Goal: Entertainment & Leisure: Browse casually

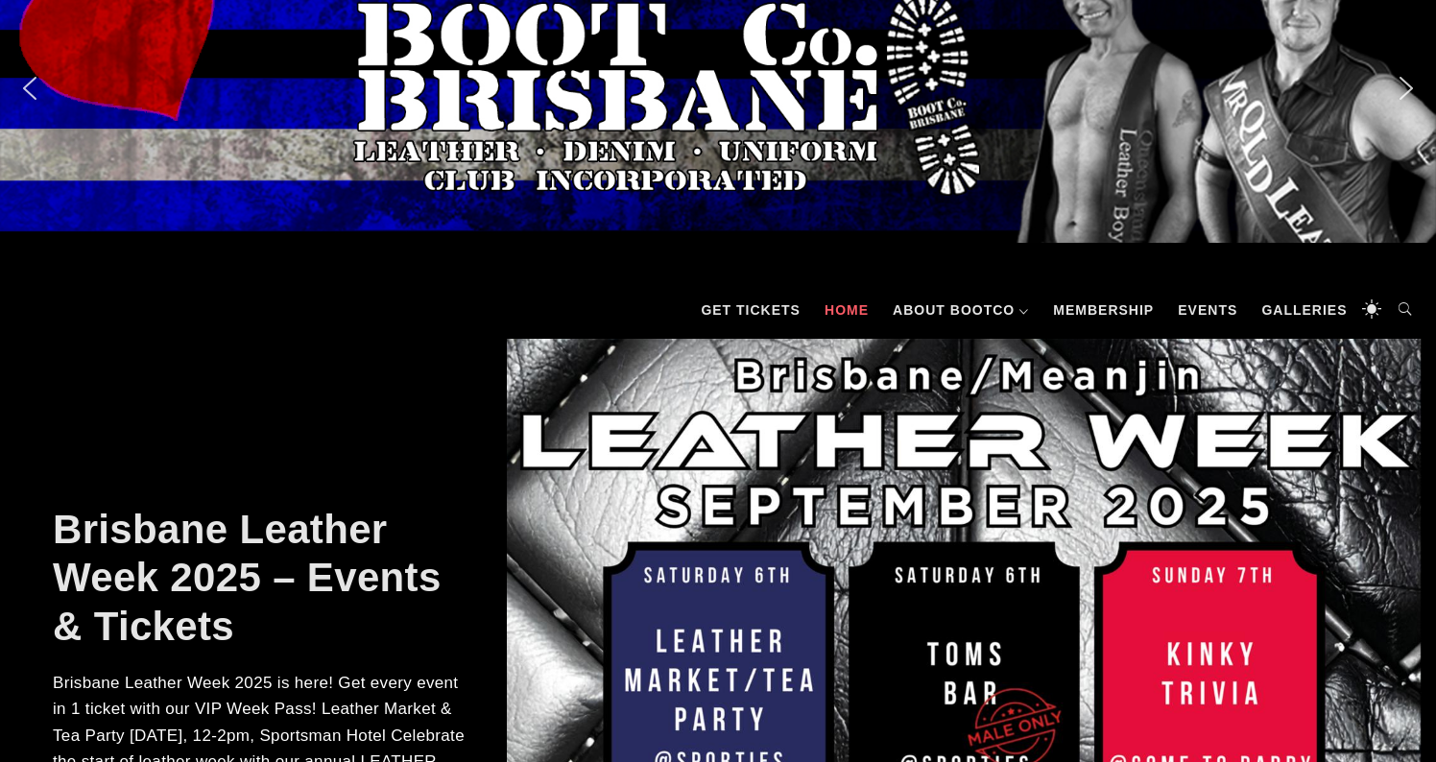
scroll to position [65, 0]
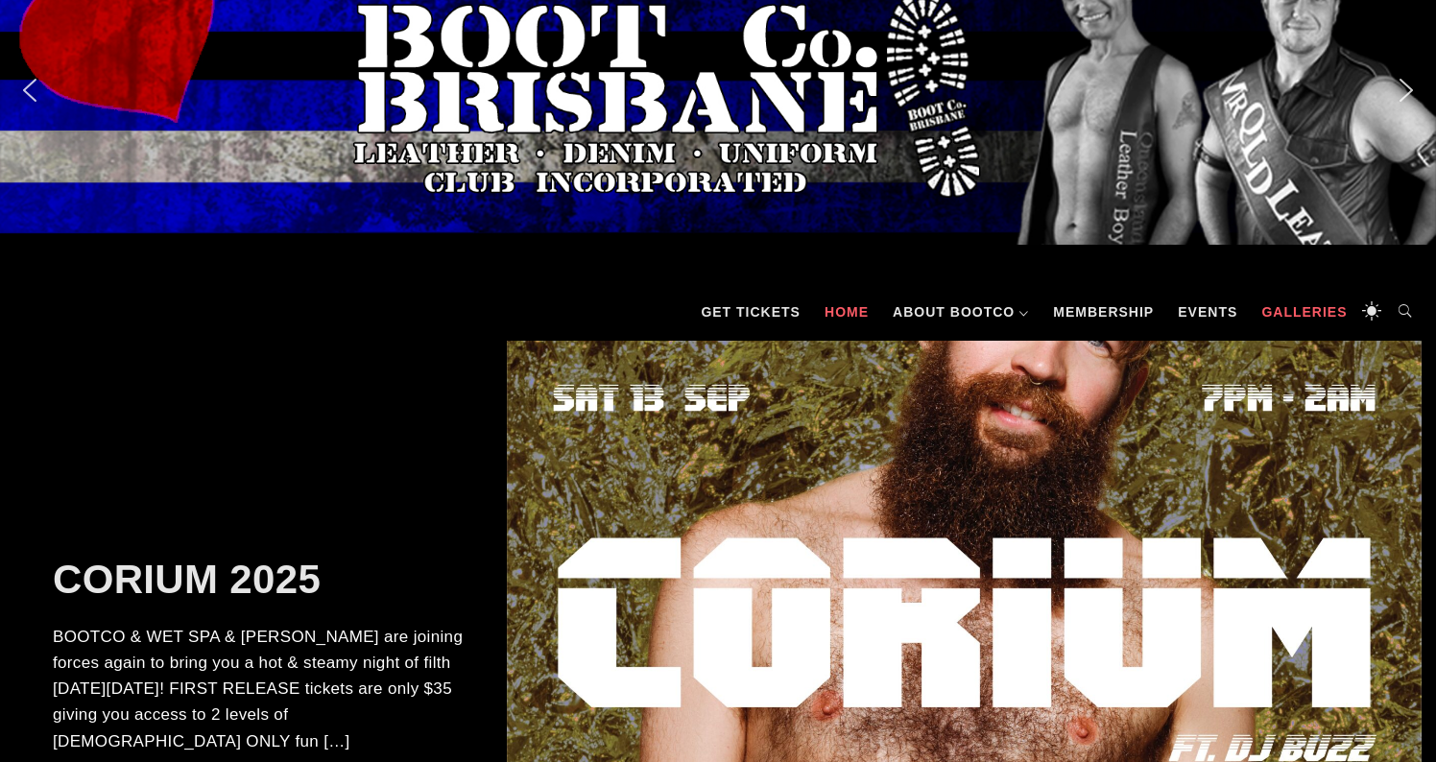
click at [1279, 317] on link "Galleries" at bounding box center [1304, 312] width 105 height 58
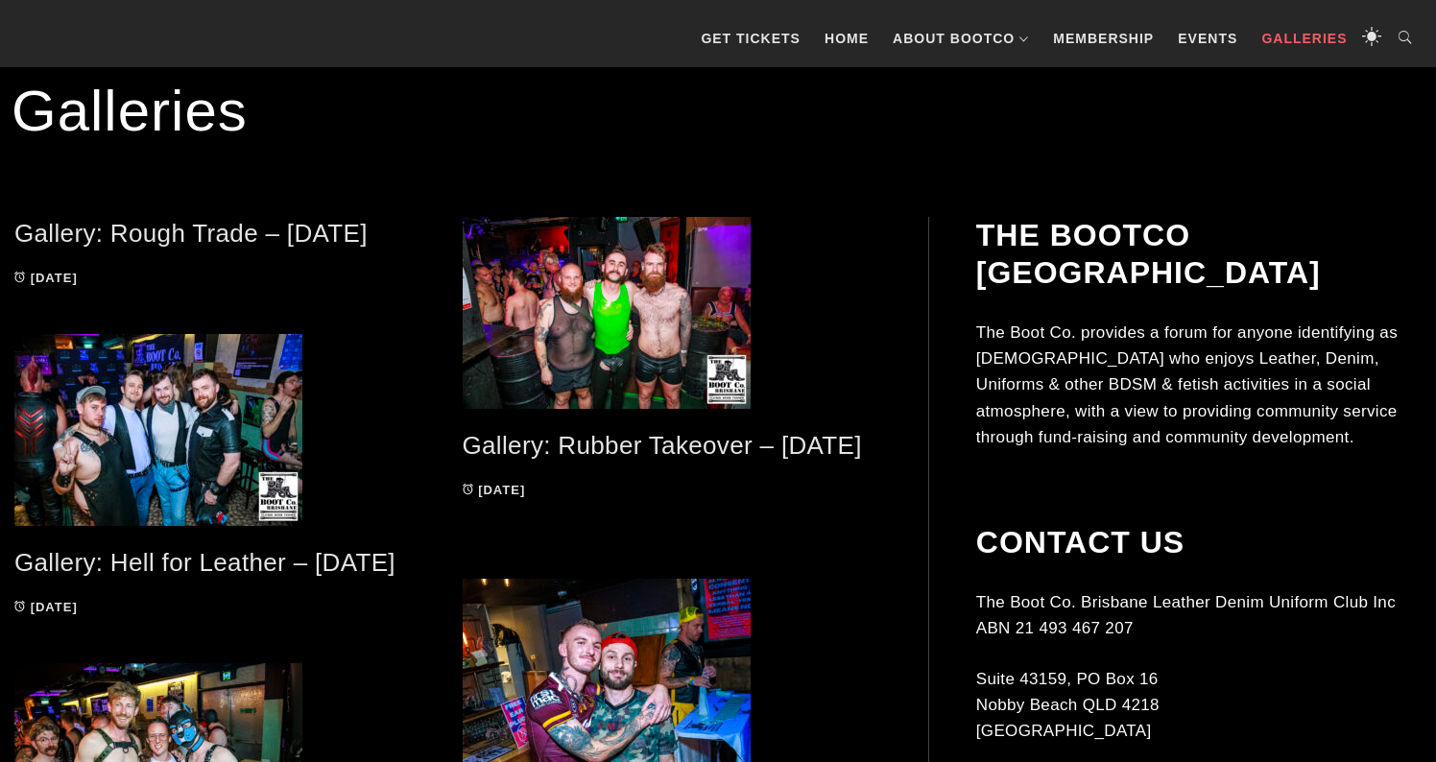
scroll to position [349, 0]
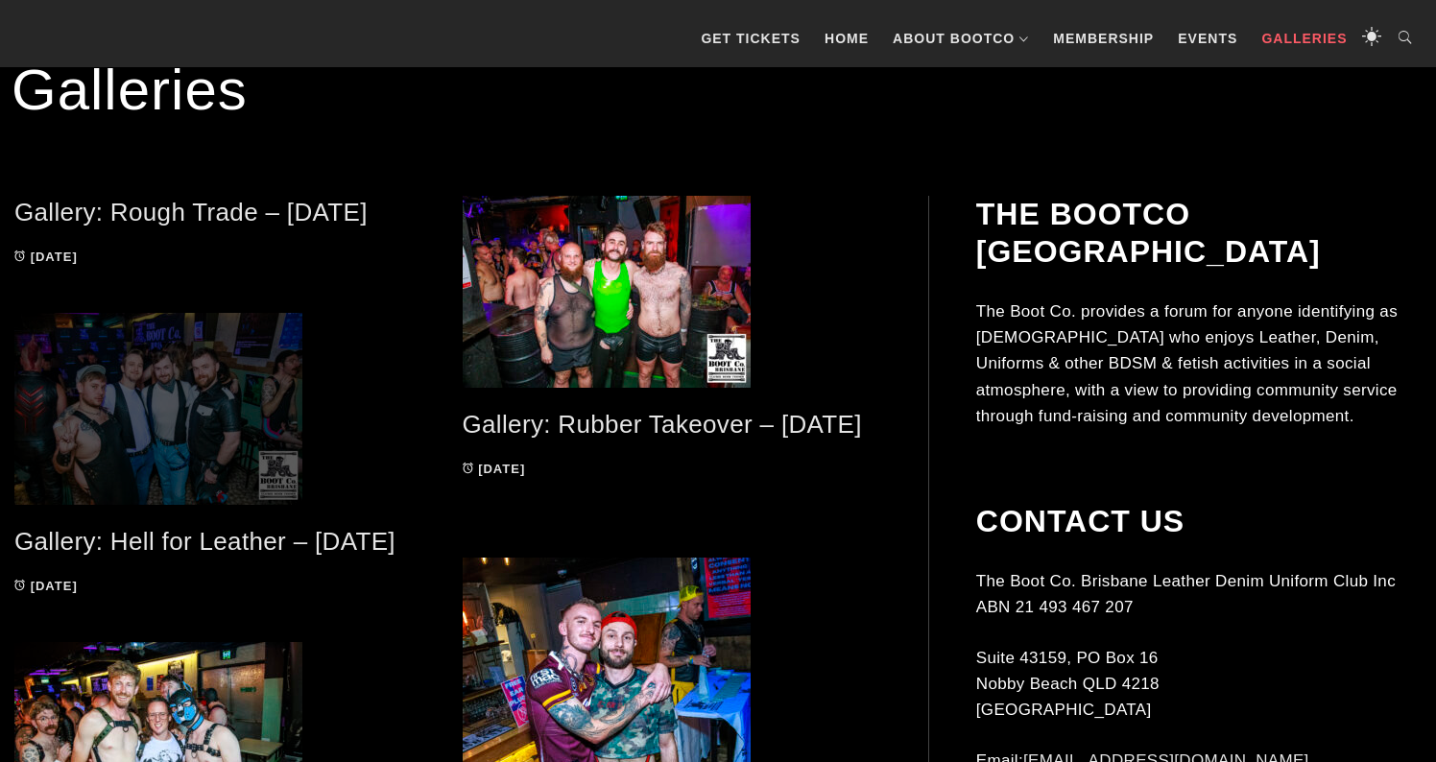
click at [216, 349] on span at bounding box center [224, 409] width 420 height 192
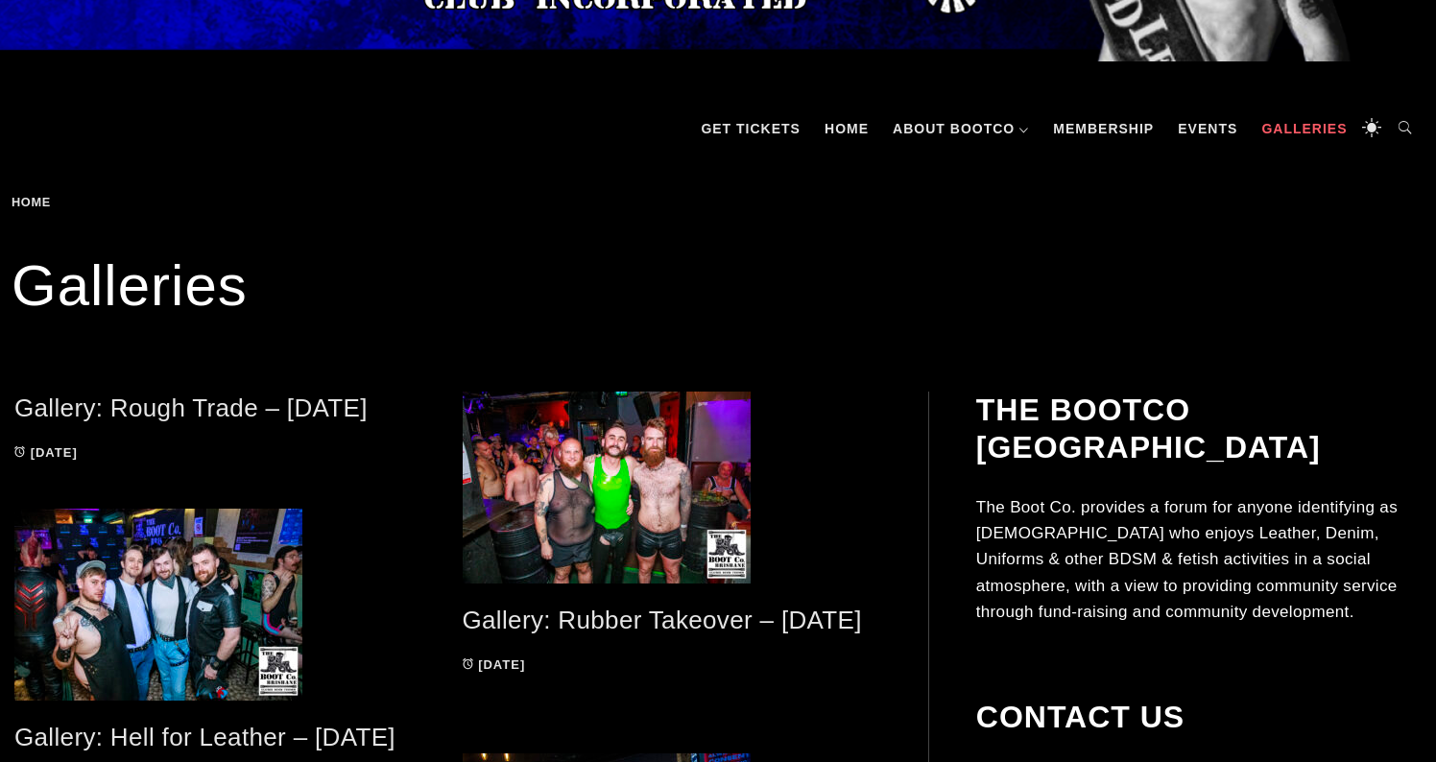
scroll to position [236, 0]
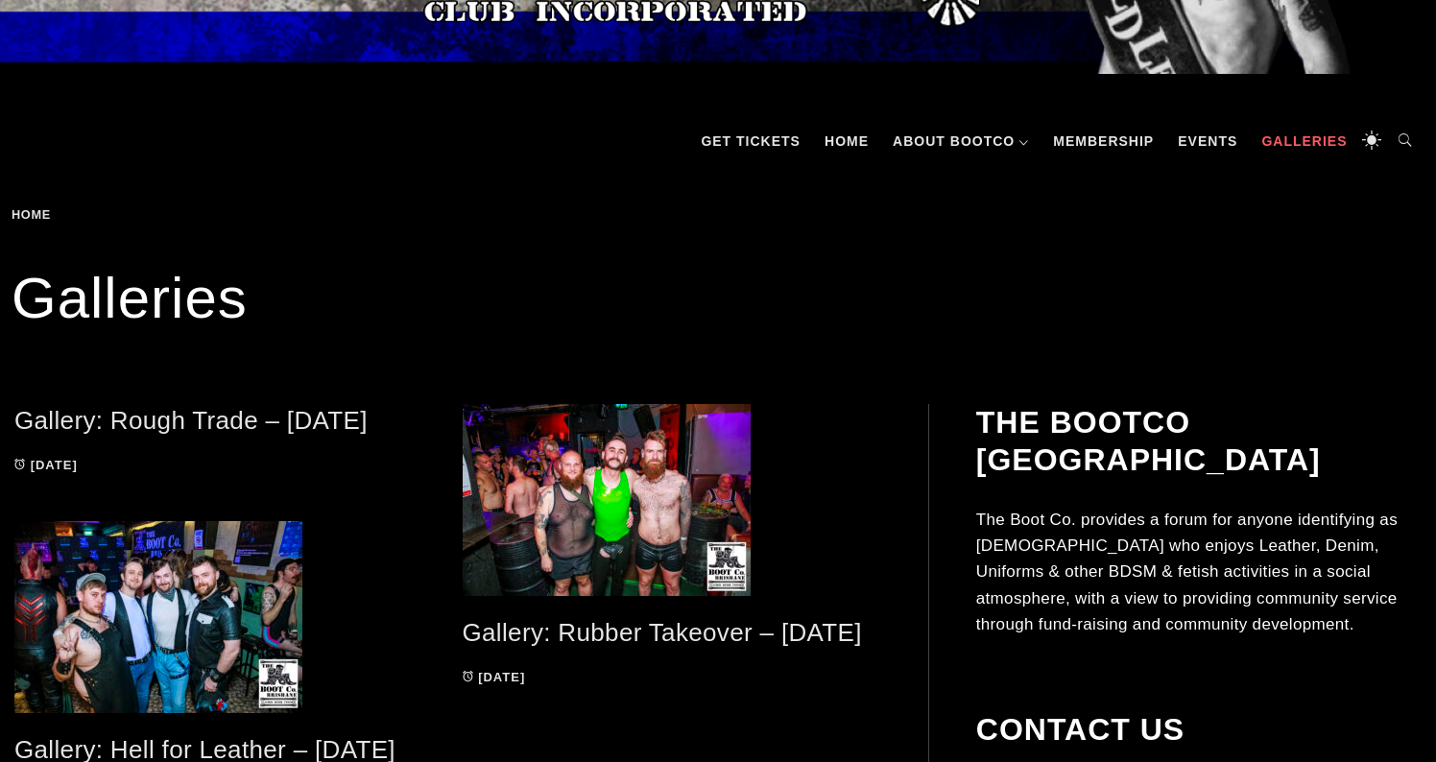
click at [257, 417] on link "Gallery: Rough Trade – [DATE]" at bounding box center [190, 420] width 353 height 29
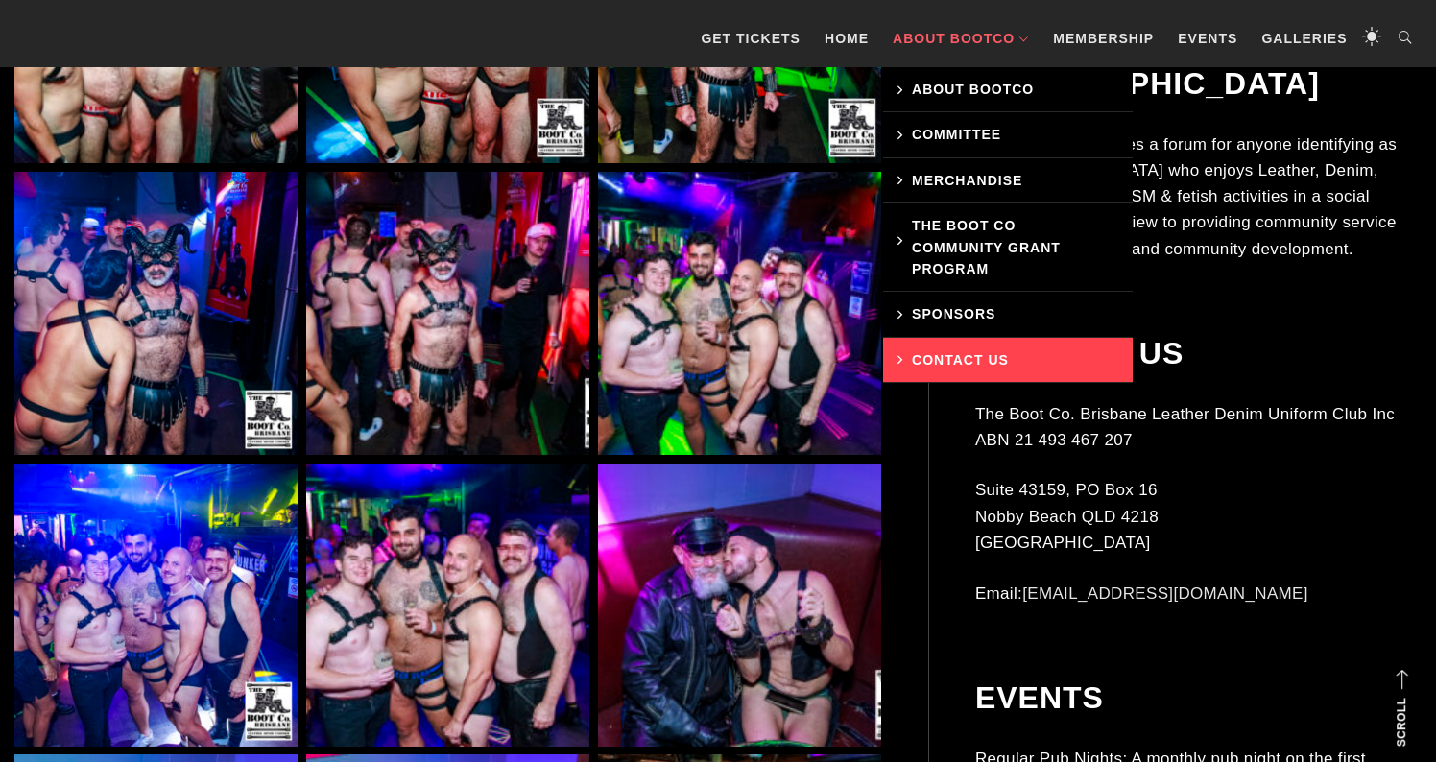
scroll to position [3897, 0]
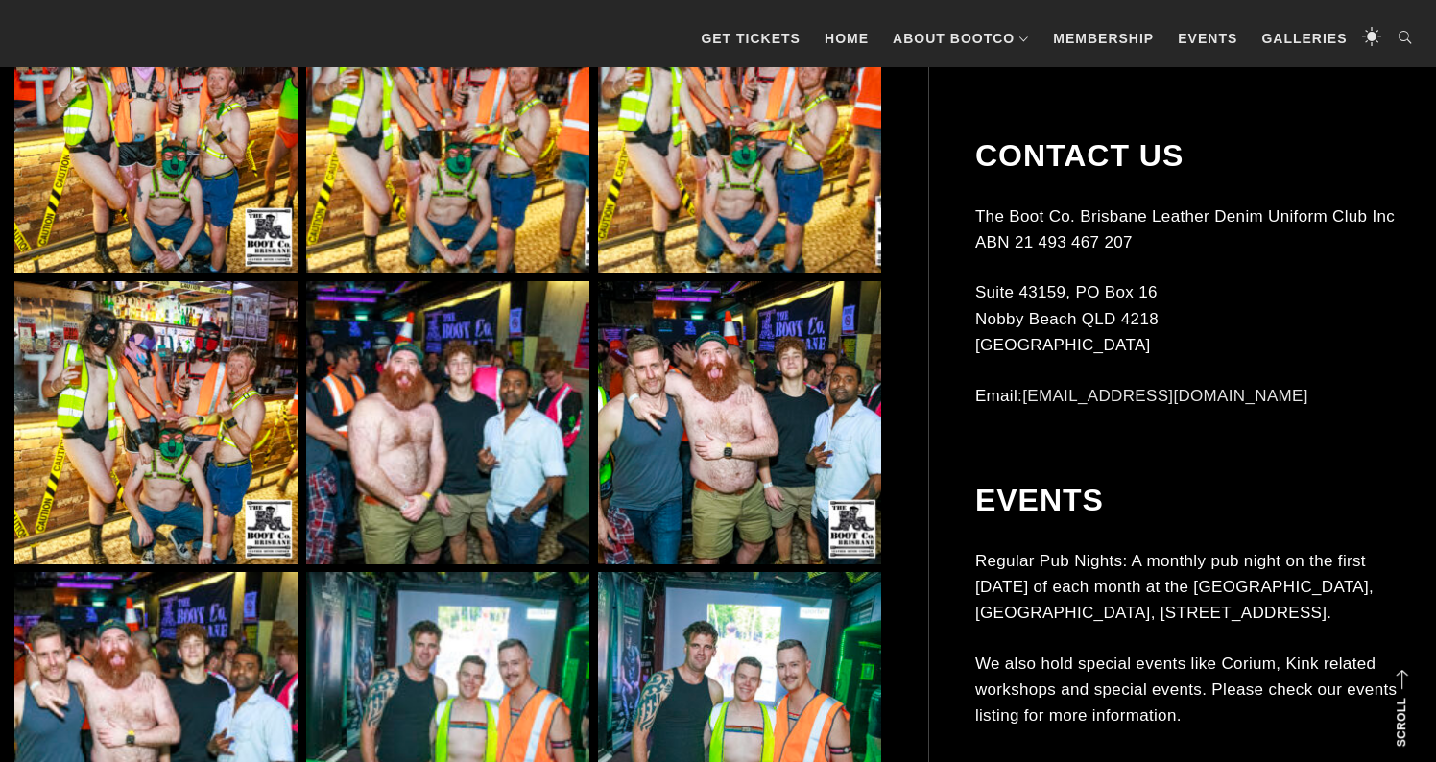
scroll to position [3169, 0]
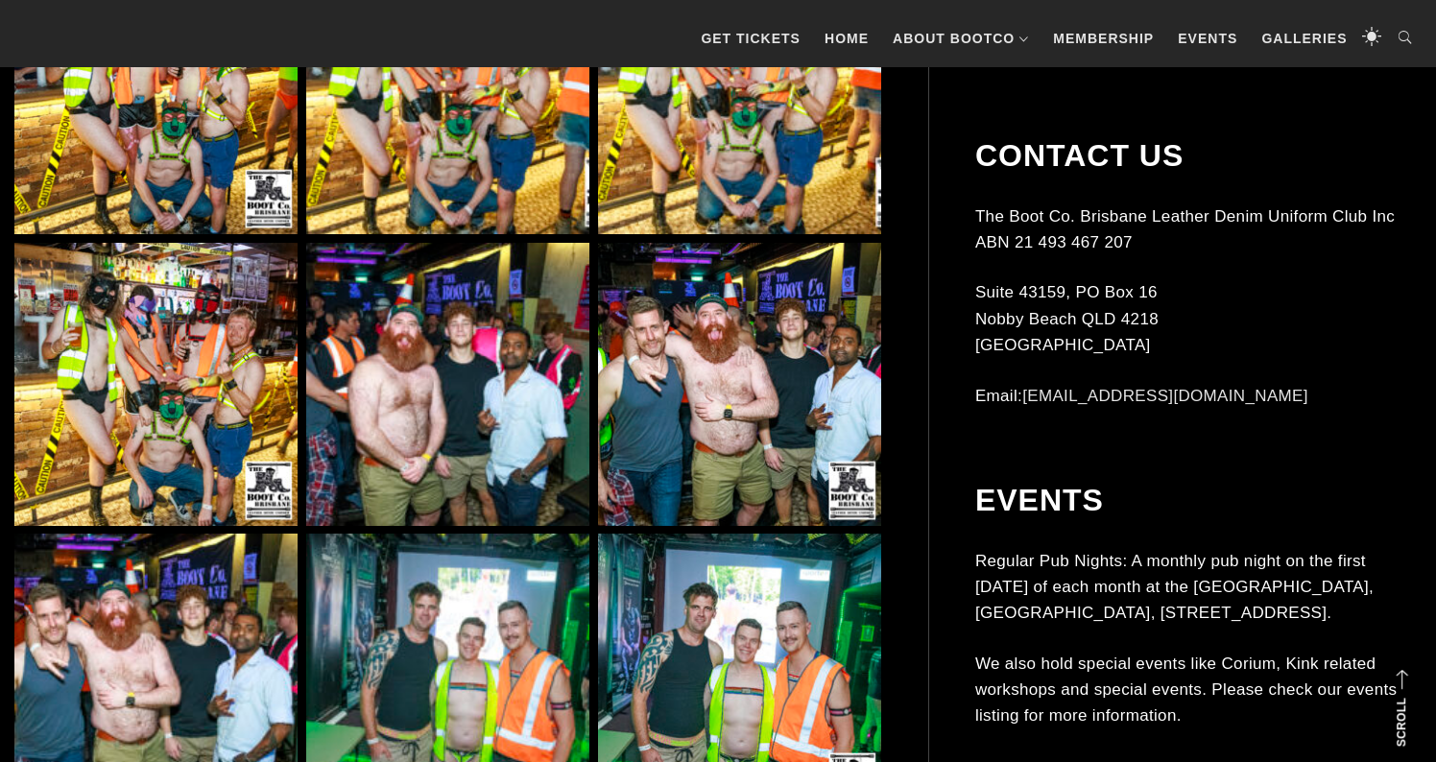
click at [704, 375] on img at bounding box center [739, 384] width 283 height 283
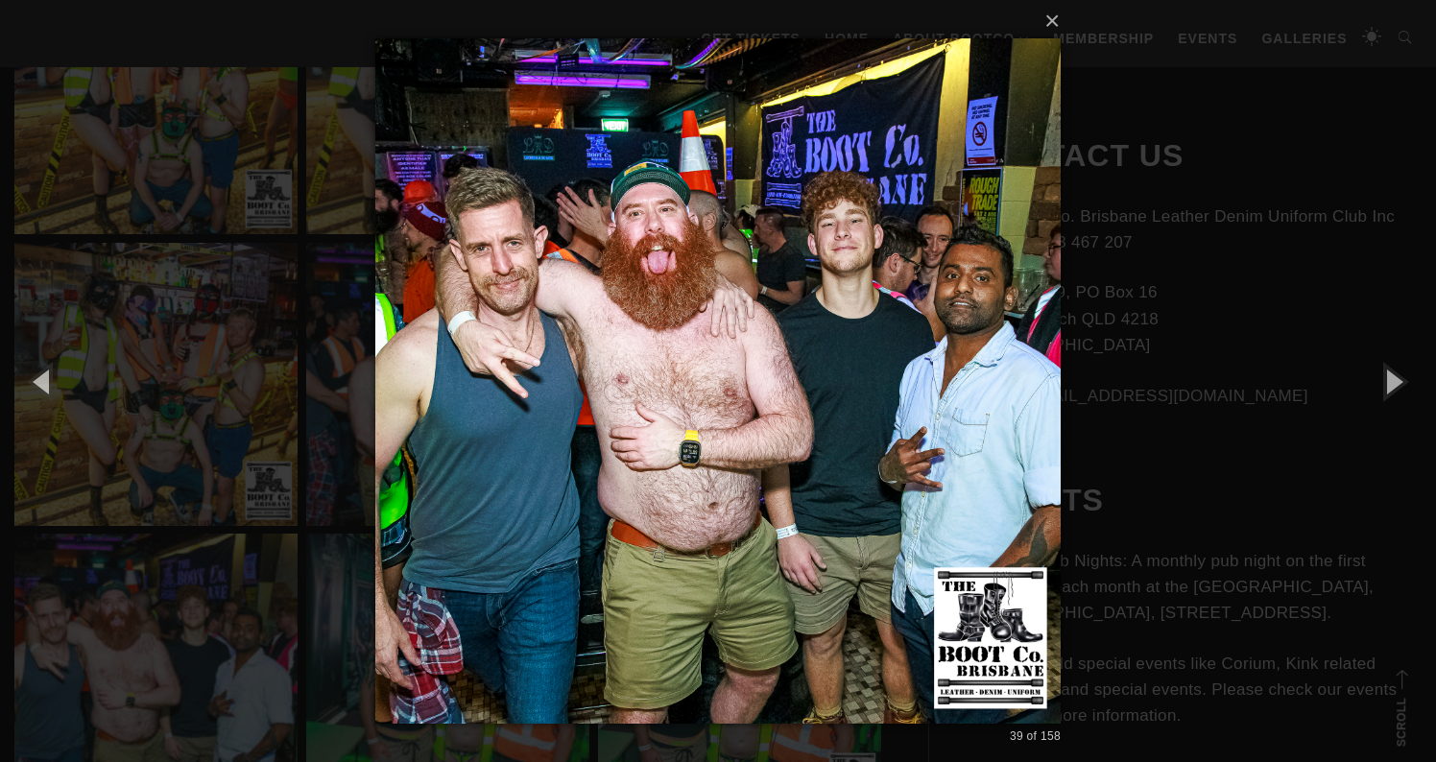
click at [242, 279] on div "× 39 of 158 Loading..." at bounding box center [718, 381] width 1436 height 762
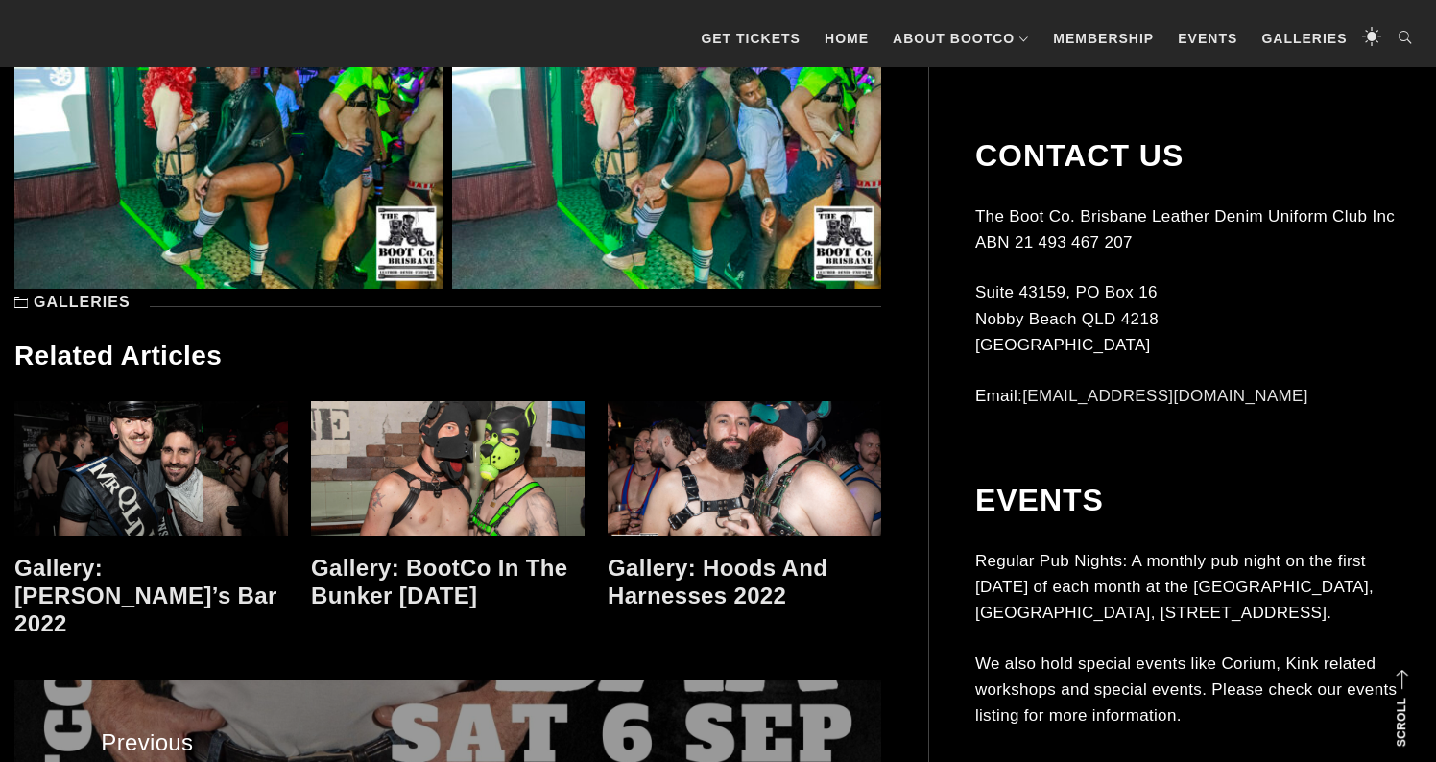
scroll to position [14501, 0]
